Goal: Information Seeking & Learning: Learn about a topic

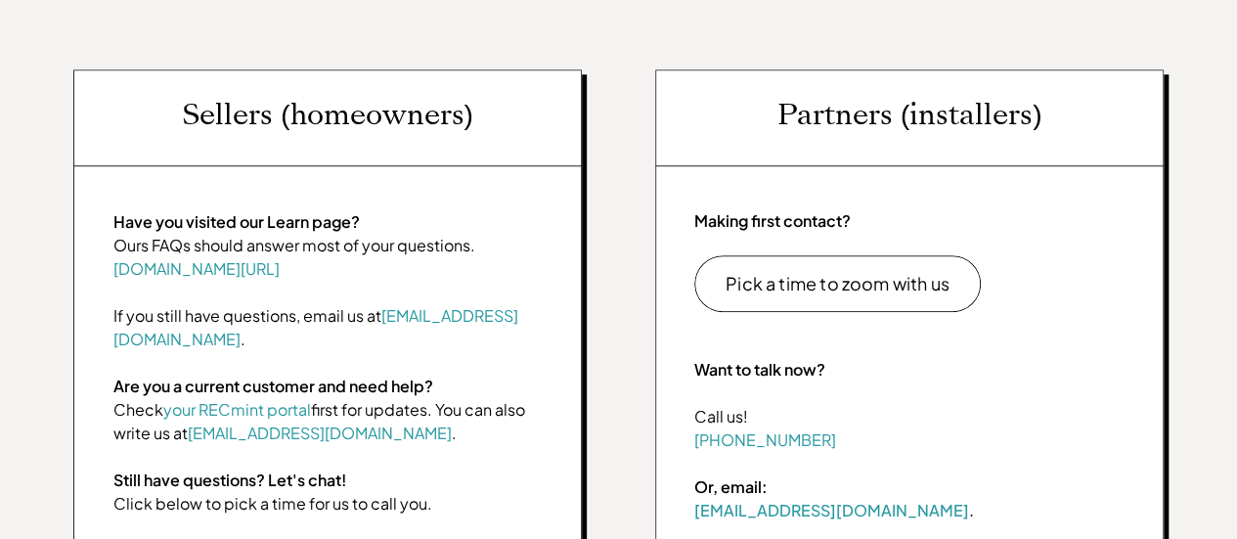
scroll to position [720, 0]
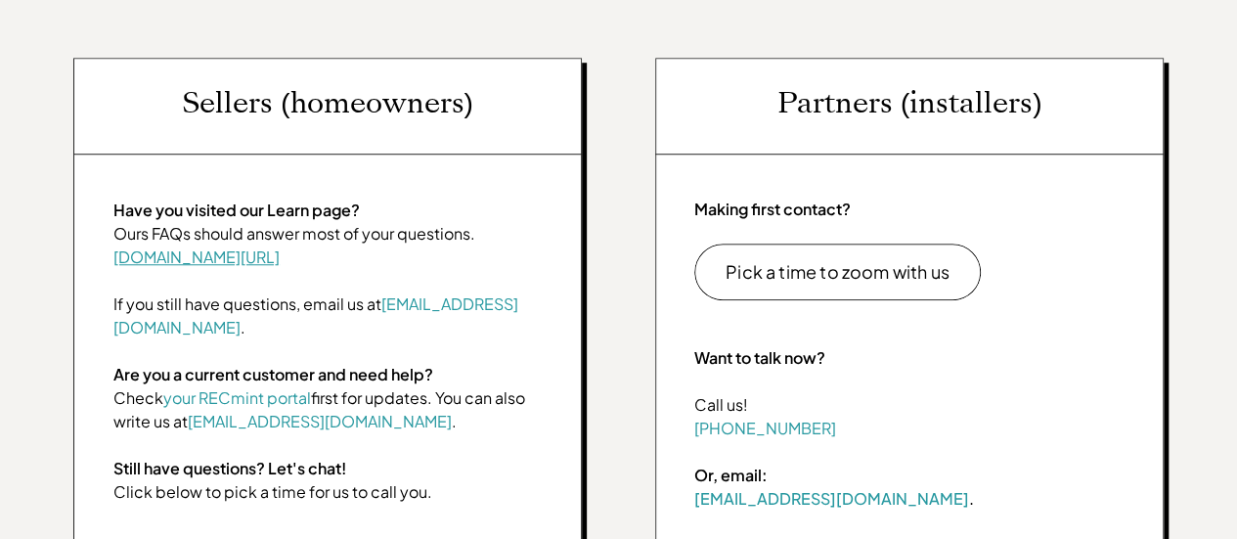
click at [192, 248] on link "[DOMAIN_NAME][URL]" at bounding box center [196, 256] width 166 height 21
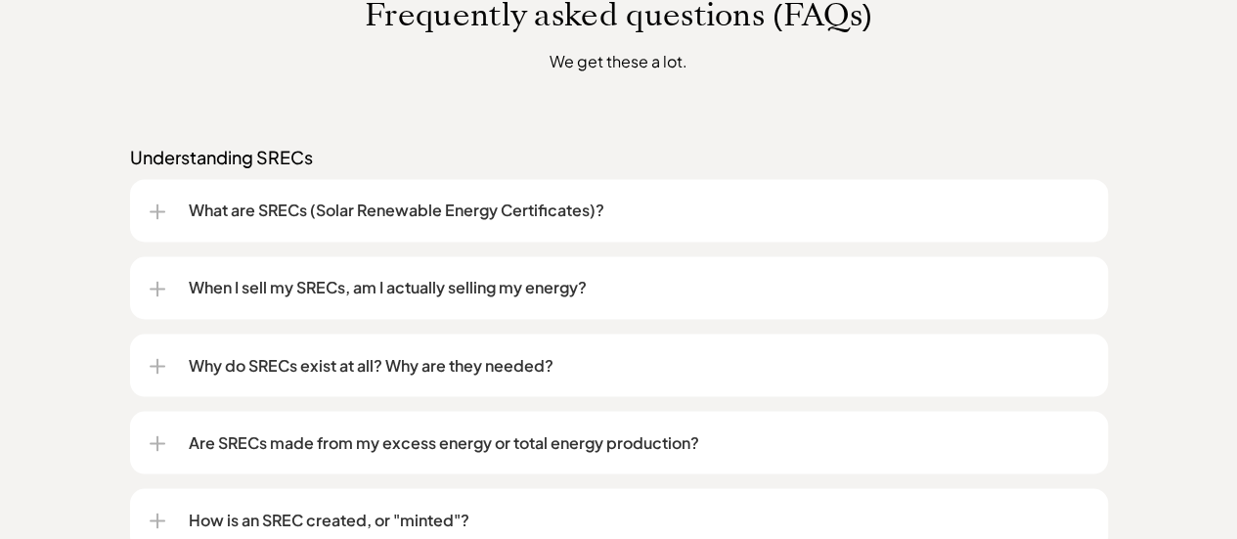
scroll to position [1552, 0]
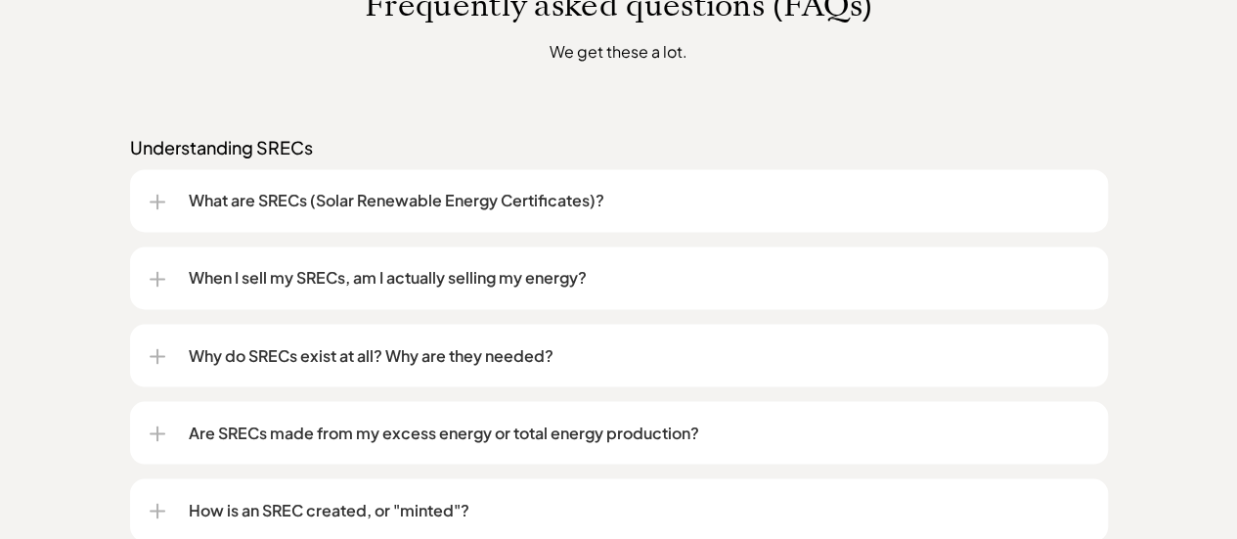
click at [431, 195] on p "What are SRECs (Solar Renewable Energy Certificates)?" at bounding box center [639, 200] width 900 height 23
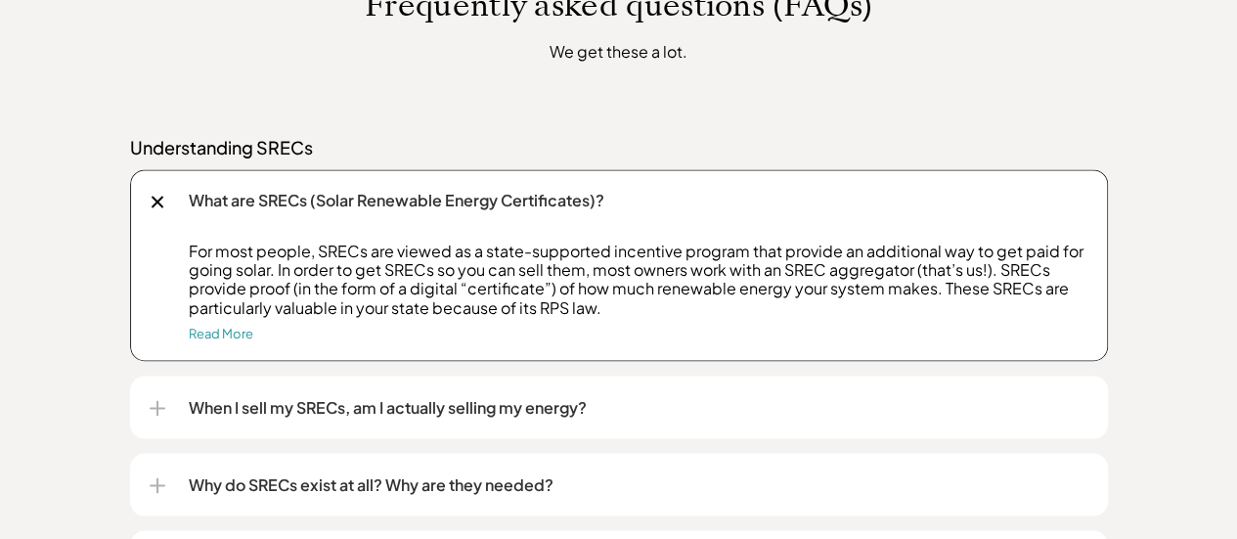
click at [431, 195] on p "What are SRECs (Solar Renewable Energy Certificates)?" at bounding box center [639, 200] width 900 height 23
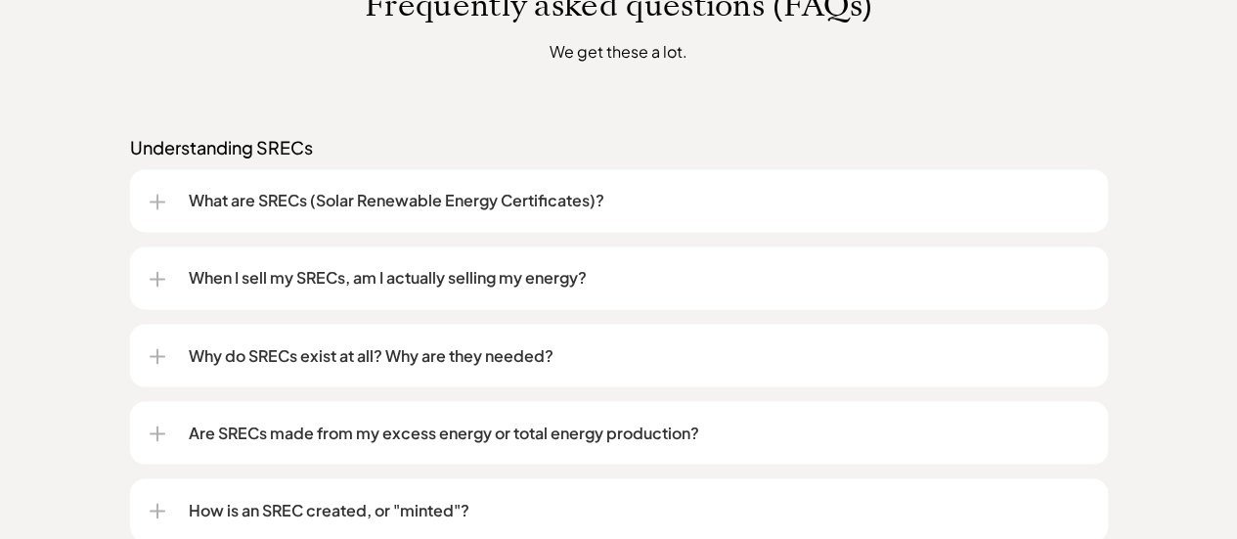
click at [431, 195] on p "What are SRECs (Solar Renewable Energy Certificates)?" at bounding box center [639, 200] width 900 height 23
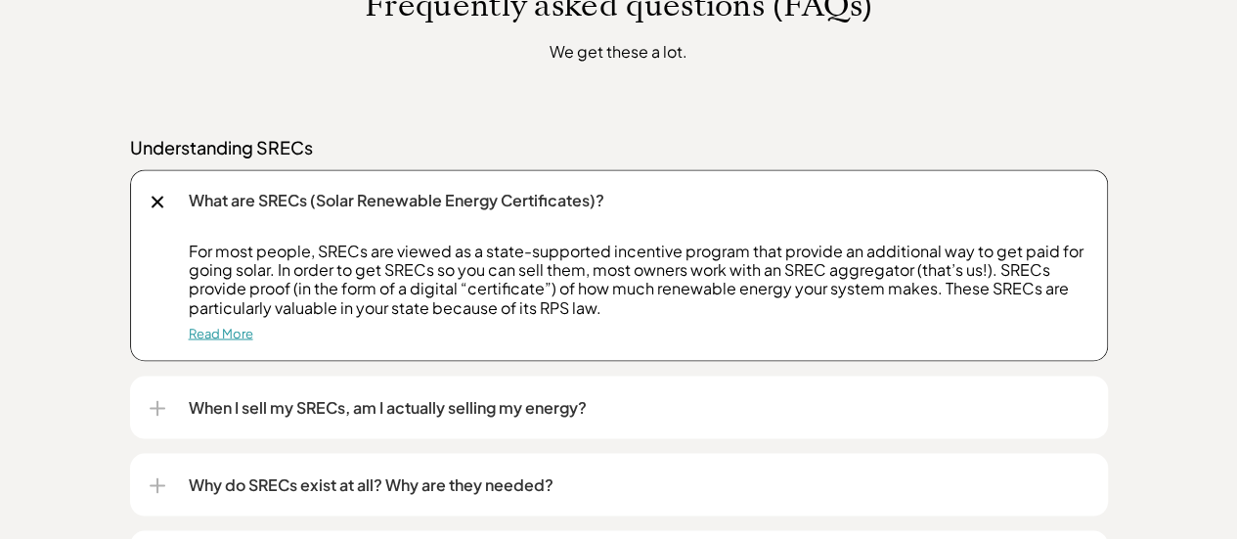
click at [235, 335] on link "Read More" at bounding box center [221, 333] width 65 height 16
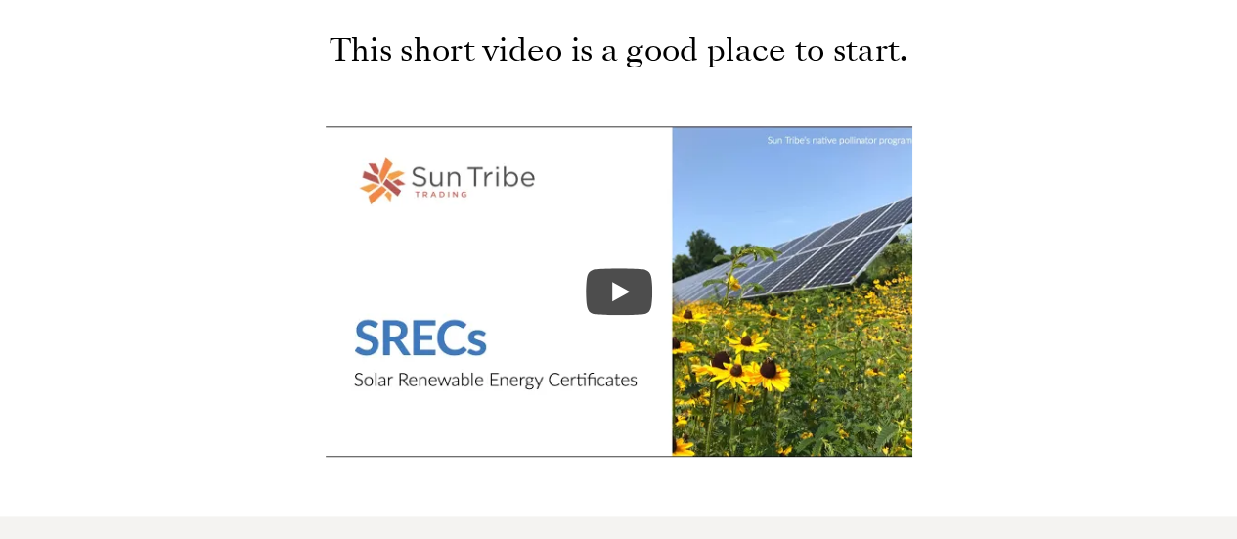
scroll to position [954, 0]
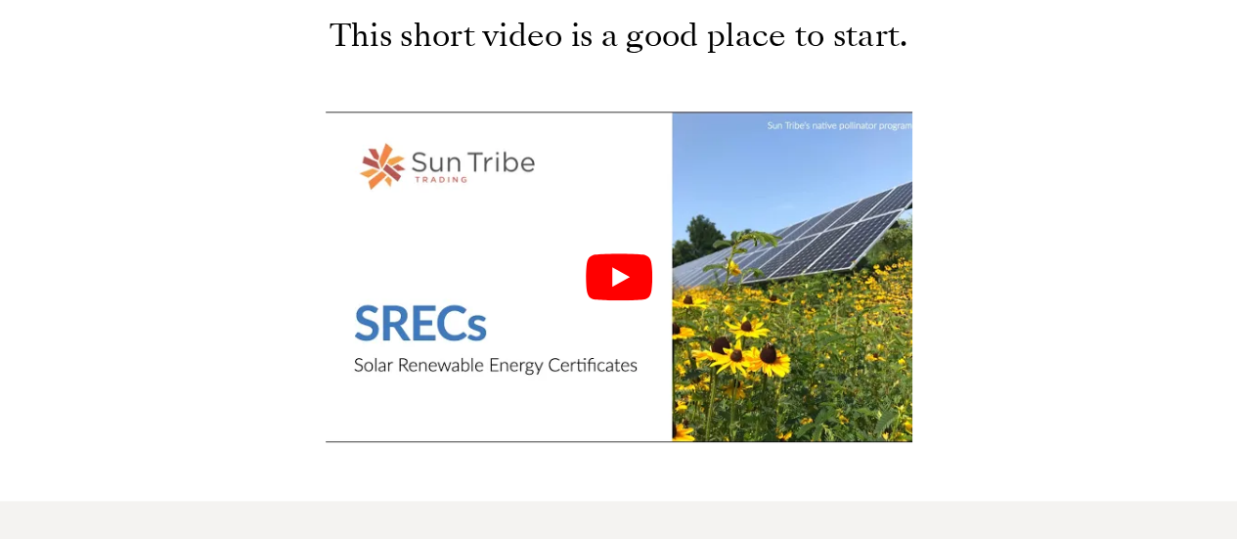
click at [635, 278] on icon "Play" at bounding box center [619, 276] width 67 height 47
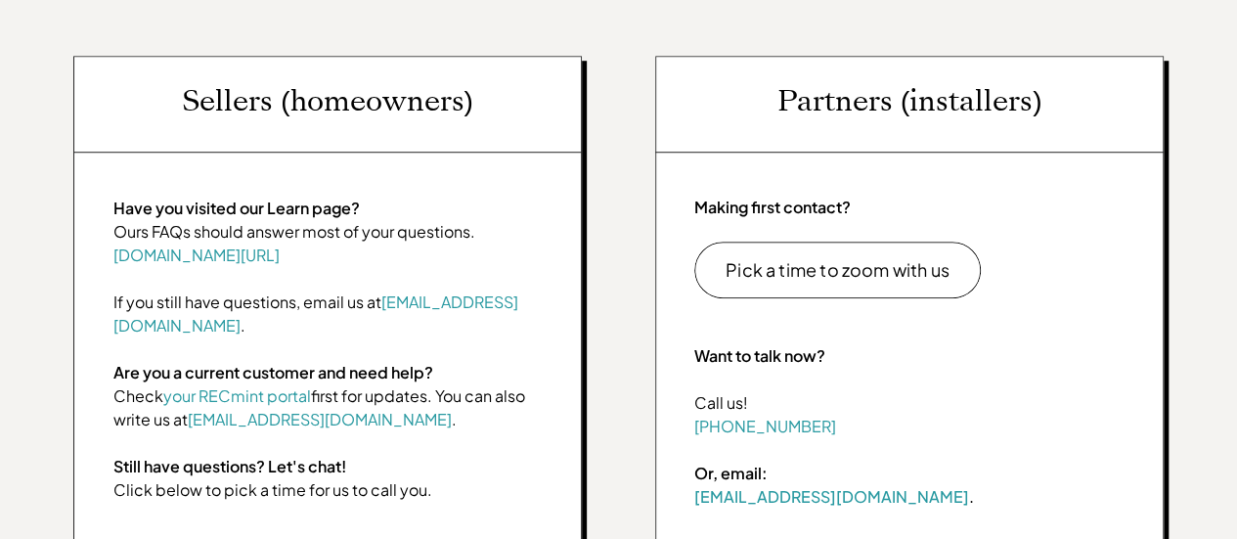
scroll to position [716, 0]
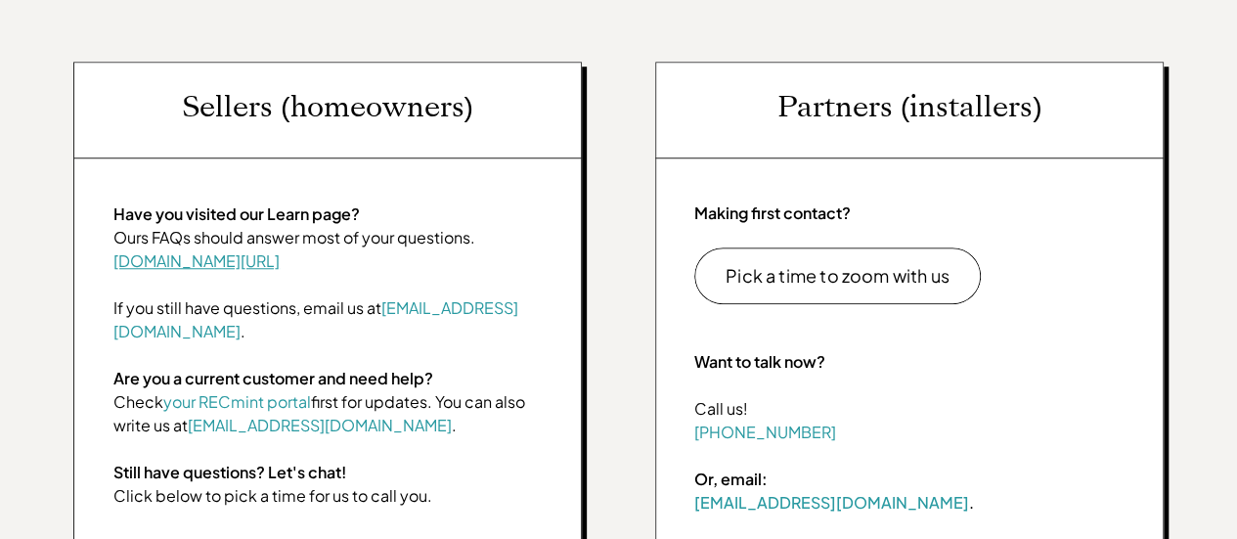
click at [201, 257] on link "[DOMAIN_NAME][URL]" at bounding box center [196, 260] width 166 height 21
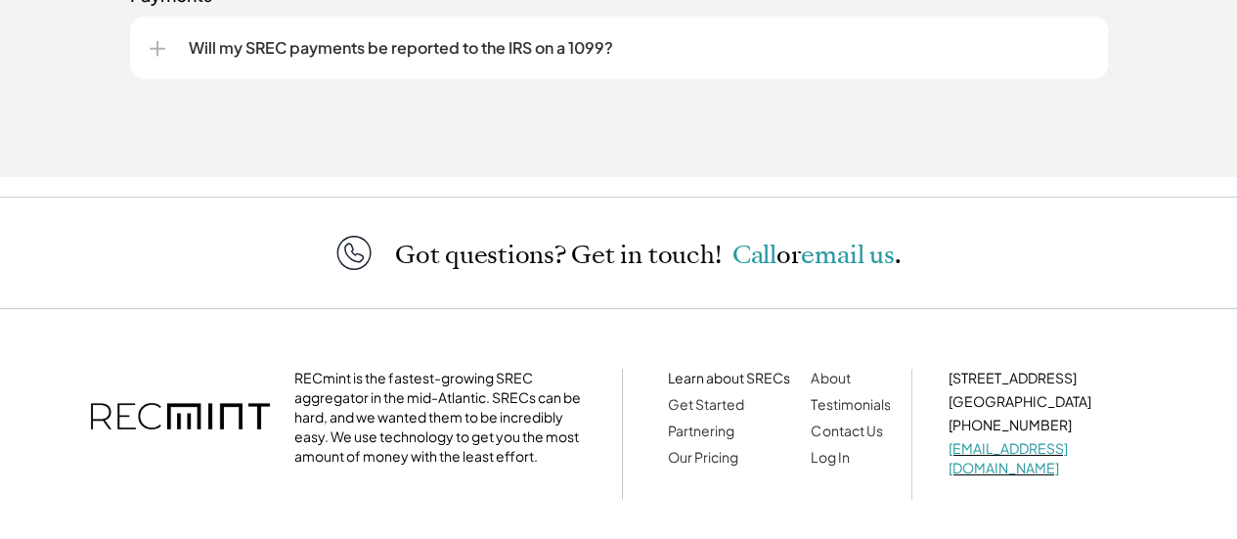
scroll to position [3087, 0]
